Goal: Communication & Community: Answer question/provide support

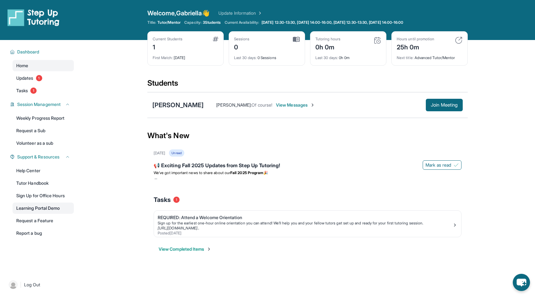
click at [48, 207] on link "Learning Portal Demo" at bounding box center [43, 208] width 61 height 11
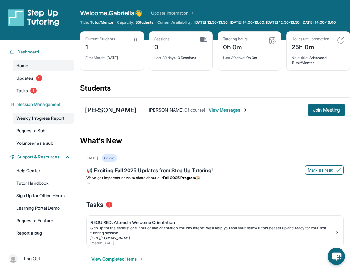
click at [49, 122] on link "Weekly Progress Report" at bounding box center [43, 118] width 61 height 11
click at [39, 96] on link "Tasks 1" at bounding box center [43, 90] width 61 height 11
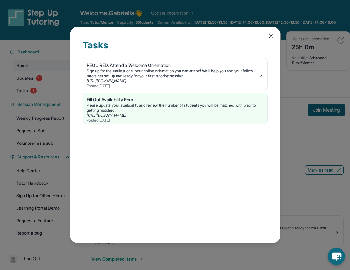
click at [271, 33] on icon at bounding box center [271, 36] width 6 height 6
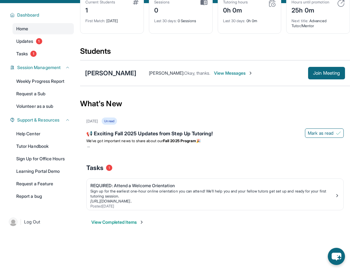
scroll to position [45, 0]
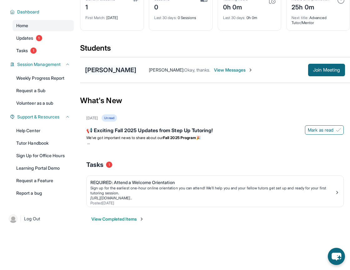
click at [115, 71] on div "[PERSON_NAME]" at bounding box center [110, 70] width 51 height 9
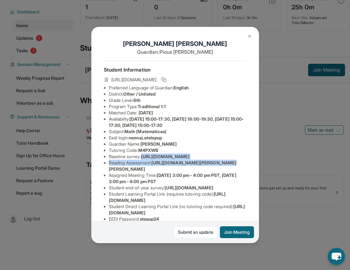
scroll to position [0, 224]
drag, startPoint x: 109, startPoint y: 163, endPoint x: 272, endPoint y: 184, distance: 164.2
click at [272, 184] on div "[PERSON_NAME] Guardian: [PERSON_NAME] Student Information [URL][DOMAIN_NAME] Pr…" at bounding box center [175, 135] width 350 height 270
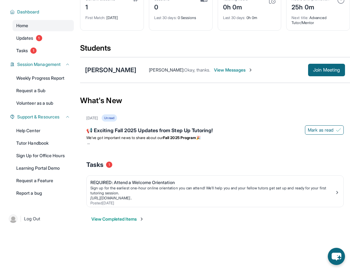
scroll to position [0, 0]
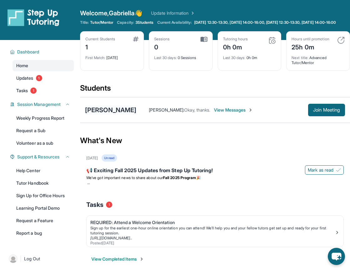
click at [103, 114] on div "[PERSON_NAME]" at bounding box center [110, 110] width 51 height 9
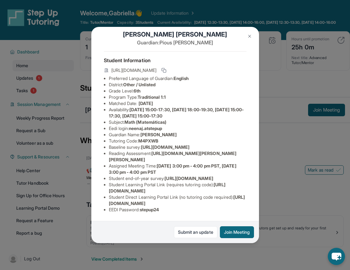
scroll to position [59, 0]
drag, startPoint x: 161, startPoint y: 138, endPoint x: 179, endPoint y: 149, distance: 20.3
click at [179, 163] on span "[DATE] 3:00 pm - 4:00 pm PST, [DATE] 3:00 pm - 4:00 pm PST" at bounding box center [173, 169] width 128 height 12
click at [186, 232] on link "Submit an update" at bounding box center [195, 232] width 43 height 12
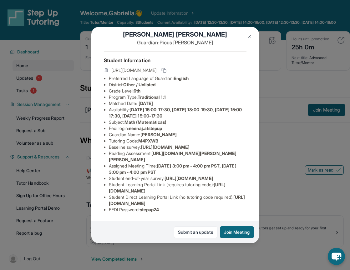
scroll to position [0, 0]
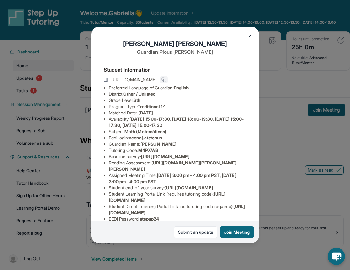
click at [166, 80] on icon at bounding box center [163, 79] width 5 height 5
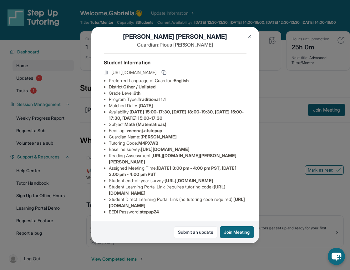
scroll to position [10, 0]
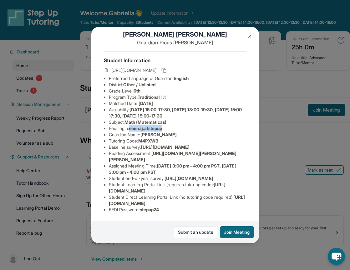
drag, startPoint x: 132, startPoint y: 129, endPoint x: 169, endPoint y: 129, distance: 36.6
click at [169, 129] on li "Eedi login : neenaj.atstepup" at bounding box center [178, 128] width 138 height 6
copy span "neenaj.atstepup"
drag, startPoint x: 142, startPoint y: 141, endPoint x: 176, endPoint y: 141, distance: 34.4
click at [176, 141] on li "Tutoring Code : M4PXWB" at bounding box center [178, 141] width 138 height 6
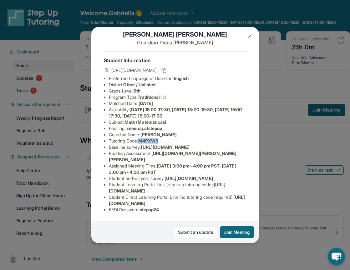
copy span "M4PXWB"
drag, startPoint x: 132, startPoint y: 79, endPoint x: 173, endPoint y: 78, distance: 40.3
click at [173, 125] on li "Eedi login : neenaj.atstepup" at bounding box center [178, 128] width 138 height 6
click at [172, 203] on span "[URL][DOMAIN_NAME]" at bounding box center [177, 200] width 136 height 12
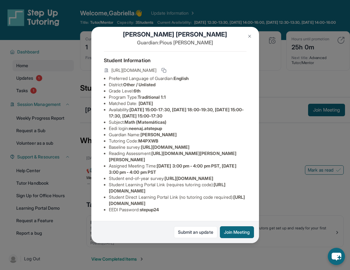
click at [172, 203] on span "[URL][DOMAIN_NAME]" at bounding box center [177, 200] width 136 height 12
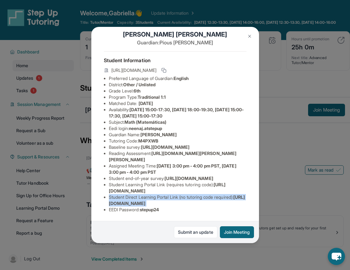
click at [172, 203] on span "[URL][DOMAIN_NAME]" at bounding box center [177, 200] width 136 height 12
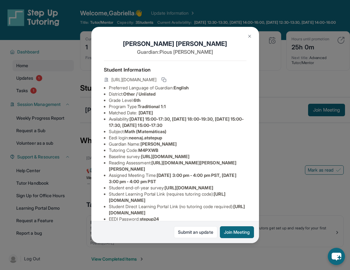
click at [154, 137] on span "neenaj.atstepup" at bounding box center [145, 137] width 33 height 5
click at [171, 140] on li "Eedi login : neenaj.atstepup" at bounding box center [178, 138] width 138 height 6
click at [141, 159] on span "[URL][DOMAIN_NAME]" at bounding box center [165, 156] width 48 height 5
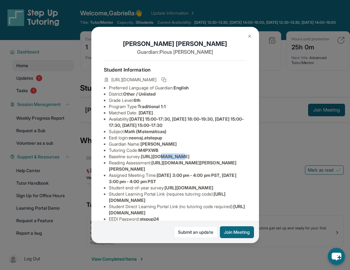
click at [141, 159] on span "[URL][DOMAIN_NAME]" at bounding box center [165, 156] width 48 height 5
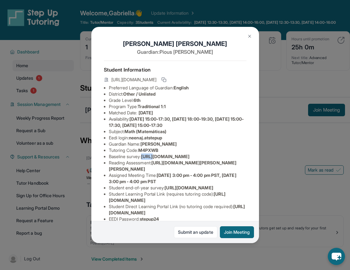
click at [141, 159] on span "[URL][DOMAIN_NAME]" at bounding box center [165, 156] width 48 height 5
drag, startPoint x: 109, startPoint y: 164, endPoint x: 230, endPoint y: 174, distance: 121.8
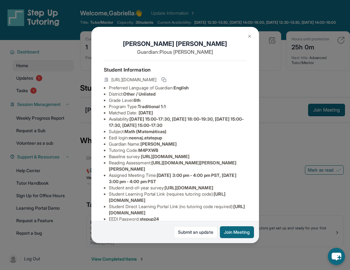
click at [230, 174] on div "[PERSON_NAME] Guardian: [PERSON_NAME] Student Information [URL][DOMAIN_NAME] Pr…" at bounding box center [175, 135] width 168 height 216
copy span "[URL][DOMAIN_NAME]"
click at [162, 159] on span "[URL][DOMAIN_NAME]" at bounding box center [165, 156] width 48 height 5
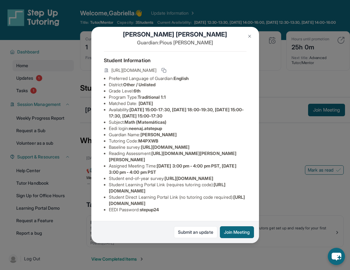
scroll to position [59, 0]
click at [147, 191] on span "[URL][DOMAIN_NAME]" at bounding box center [167, 188] width 117 height 12
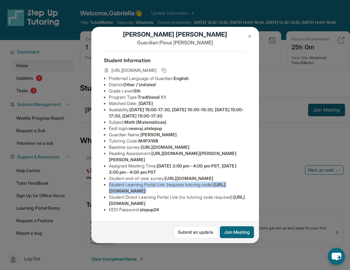
click at [147, 191] on span "[URL][DOMAIN_NAME]" at bounding box center [167, 188] width 117 height 12
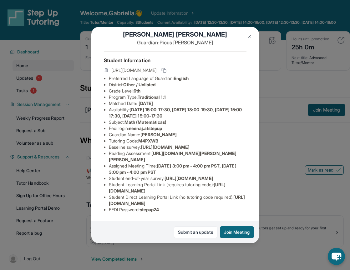
click at [147, 191] on span "[URL][DOMAIN_NAME]" at bounding box center [167, 188] width 117 height 12
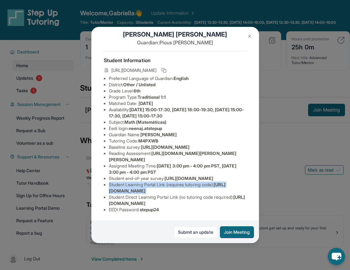
click at [147, 191] on span "[URL][DOMAIN_NAME]" at bounding box center [167, 188] width 117 height 12
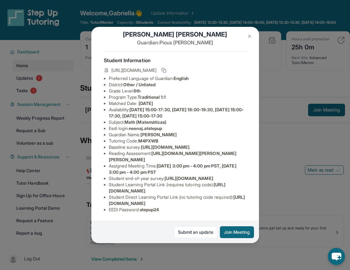
click at [145, 203] on span "[URL][DOMAIN_NAME]" at bounding box center [177, 200] width 136 height 12
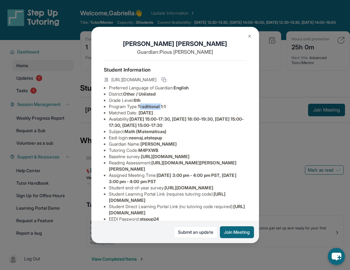
drag, startPoint x: 142, startPoint y: 108, endPoint x: 165, endPoint y: 107, distance: 22.8
click at [165, 107] on span "Traditional 1:1" at bounding box center [152, 106] width 28 height 5
click at [165, 108] on span "Traditional 1:1" at bounding box center [152, 106] width 28 height 5
drag, startPoint x: 155, startPoint y: 182, endPoint x: 246, endPoint y: 194, distance: 91.3
click at [246, 172] on li "Reading Assessment : https://fhzml4p6.paperform.co/?id=2025-s12746&name=Neena%2…" at bounding box center [178, 166] width 138 height 13
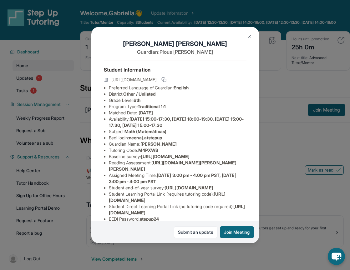
copy span "[URL][DOMAIN_NAME][PERSON_NAME][PERSON_NAME]"
click at [189, 159] on span "[URL][DOMAIN_NAME]" at bounding box center [165, 156] width 48 height 5
click at [250, 38] on img at bounding box center [249, 36] width 5 height 5
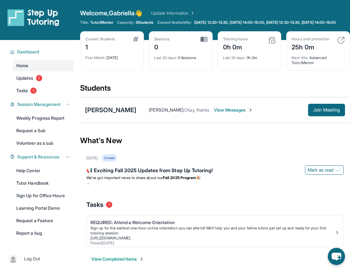
click at [271, 44] on img at bounding box center [272, 41] width 8 height 8
click at [270, 50] on div "Tutoring hours 0h 0m" at bounding box center [249, 44] width 53 height 15
click at [251, 58] on div "Last 30 days : 0h 0m" at bounding box center [249, 56] width 53 height 9
click at [235, 60] on div "Last 30 days : 0h 0m" at bounding box center [249, 56] width 53 height 9
click at [235, 41] on div "Tutoring hours 0h 0m Last 30 days : 0h 0m" at bounding box center [250, 50] width 64 height 39
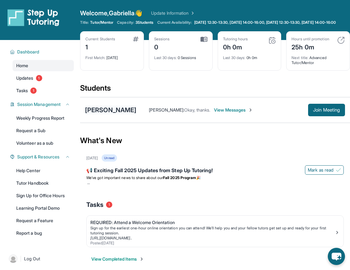
click at [118, 114] on div "[PERSON_NAME]" at bounding box center [110, 110] width 51 height 9
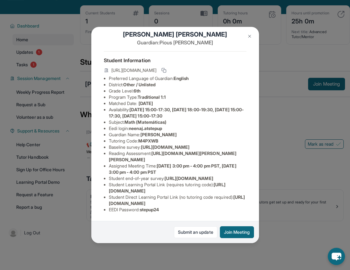
scroll to position [33, 0]
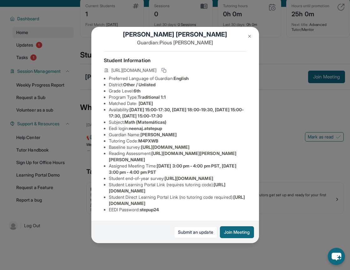
click at [277, 104] on div "[PERSON_NAME] Guardian: [PERSON_NAME] Student Information [URL][DOMAIN_NAME] Pr…" at bounding box center [175, 135] width 350 height 270
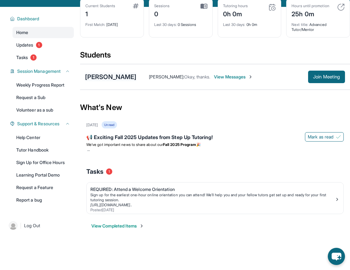
click at [124, 79] on div "[PERSON_NAME]" at bounding box center [110, 77] width 51 height 9
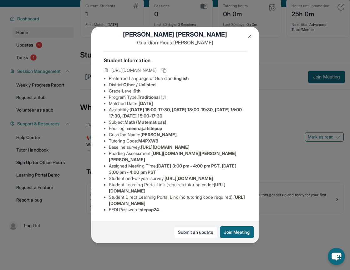
scroll to position [59, 0]
click at [270, 138] on div "[PERSON_NAME] Guardian: [PERSON_NAME] Student Information [URL][DOMAIN_NAME] Pr…" at bounding box center [175, 135] width 350 height 270
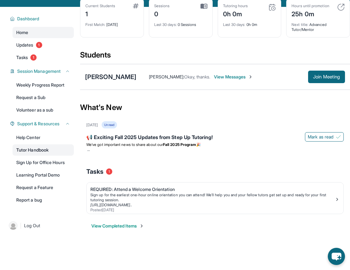
click at [48, 156] on link "Tutor Handbook" at bounding box center [43, 149] width 61 height 11
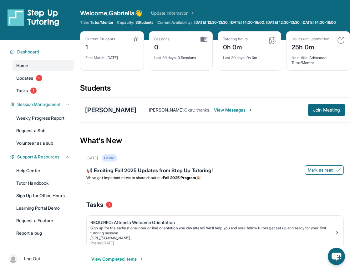
click at [120, 114] on div "[PERSON_NAME]" at bounding box center [110, 110] width 51 height 9
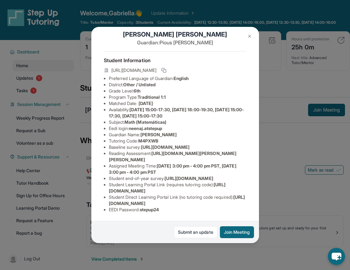
scroll to position [59, 0]
click at [150, 205] on span "[URL][DOMAIN_NAME]" at bounding box center [177, 200] width 136 height 12
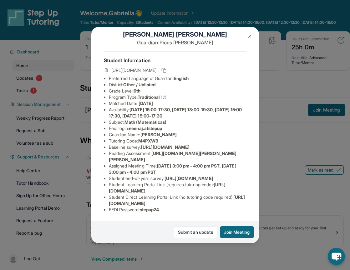
click at [120, 207] on li "EEDI Password : stepup24" at bounding box center [178, 210] width 138 height 6
drag, startPoint x: 108, startPoint y: 205, endPoint x: 238, endPoint y: 205, distance: 130.4
click at [238, 205] on ul "Preferred Language of Guardian: English District: Other / Unlisted Grade Level:…" at bounding box center [175, 144] width 143 height 138
copy span "[URL][DOMAIN_NAME]"
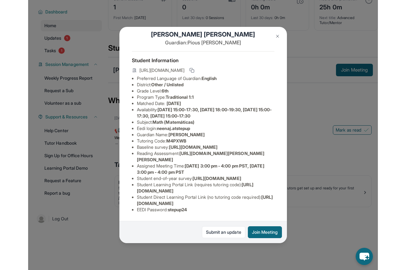
scroll to position [40, 0]
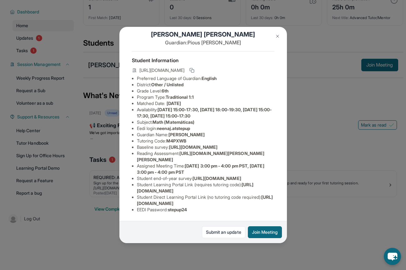
copy span "[URL][DOMAIN_NAME]"
click at [82, 131] on div "[PERSON_NAME] Guardian: [PERSON_NAME] Student Information [URL][DOMAIN_NAME] Pr…" at bounding box center [203, 135] width 406 height 270
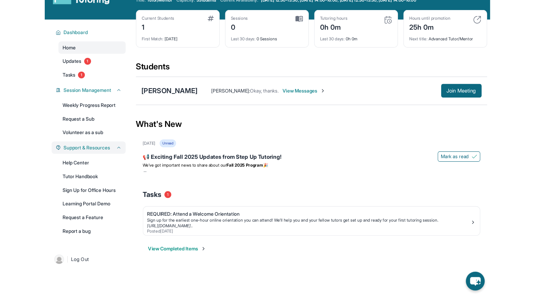
scroll to position [13, 0]
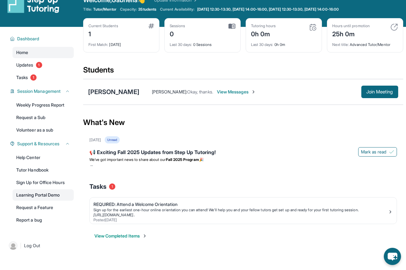
click at [40, 194] on link "Learning Portal Demo" at bounding box center [43, 194] width 61 height 11
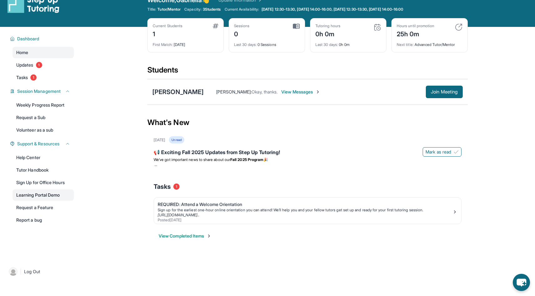
click at [41, 193] on link "Learning Portal Demo" at bounding box center [43, 194] width 61 height 11
click at [350, 90] on span "Join Meeting" at bounding box center [444, 92] width 27 height 4
click at [183, 93] on div "[PERSON_NAME]" at bounding box center [177, 92] width 51 height 9
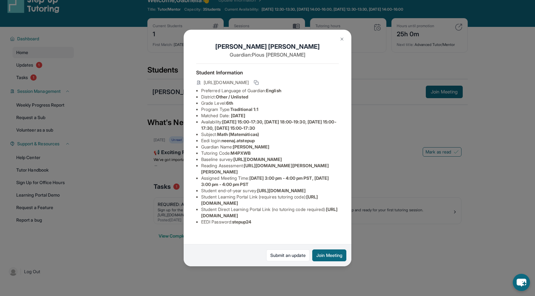
scroll to position [38, 0]
drag, startPoint x: 201, startPoint y: 228, endPoint x: 331, endPoint y: 226, distance: 129.5
click at [331, 218] on span "[URL][DOMAIN_NAME]" at bounding box center [269, 213] width 136 height 12
copy span "[URL][DOMAIN_NAME]"
click at [350, 192] on div "[PERSON_NAME] Guardian: [PERSON_NAME] Student Information [URL][DOMAIN_NAME] Pr…" at bounding box center [267, 148] width 535 height 296
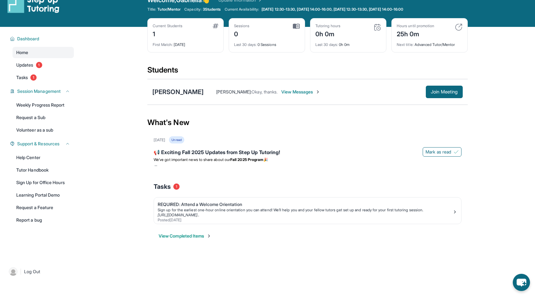
click at [281, 91] on span "View Messages" at bounding box center [300, 92] width 39 height 6
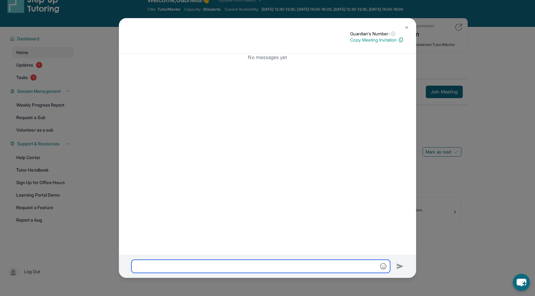
click at [232, 270] on input "text" at bounding box center [260, 266] width 259 height 13
paste input "**********"
type input "**********"
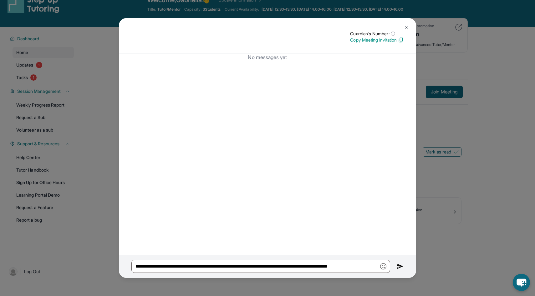
scroll to position [0, 0]
click at [350, 264] on img at bounding box center [399, 267] width 7 height 8
click at [350, 267] on img at bounding box center [399, 267] width 7 height 8
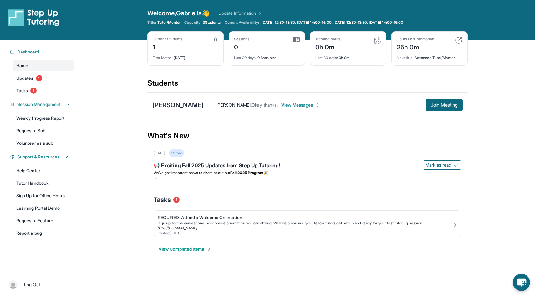
click at [288, 104] on span "View Messages" at bounding box center [300, 105] width 39 height 6
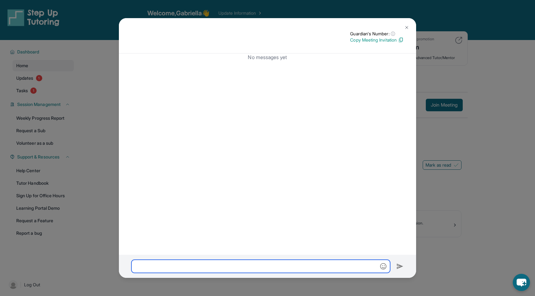
click at [214, 265] on input "text" at bounding box center [260, 266] width 259 height 13
paste input "**********"
type input "**********"
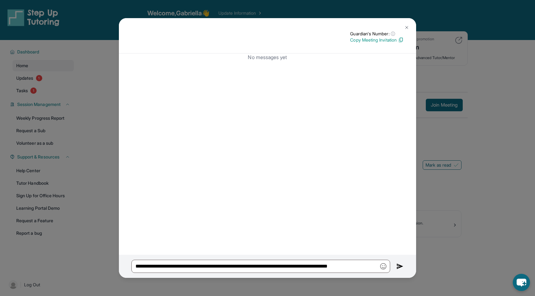
scroll to position [0, 0]
click at [400, 263] on img at bounding box center [399, 267] width 7 height 8
drag, startPoint x: 400, startPoint y: 263, endPoint x: 534, endPoint y: 3, distance: 293.0
